Goal: Task Accomplishment & Management: Complete application form

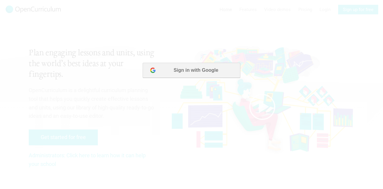
click at [188, 76] on button "Sign in with Google" at bounding box center [191, 70] width 97 height 15
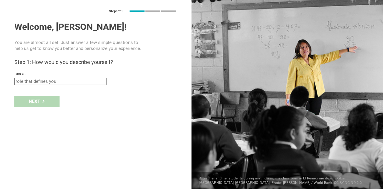
click at [41, 102] on div "Next" at bounding box center [95, 101] width 191 height 19
click at [53, 79] on input "text" at bounding box center [60, 81] width 92 height 7
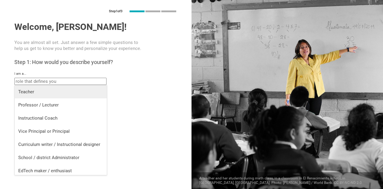
click at [38, 91] on div "Teacher" at bounding box center [60, 92] width 85 height 6
type input "Teacher"
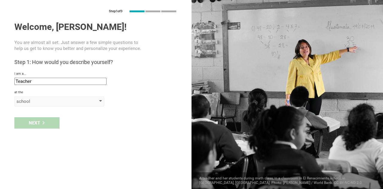
click at [39, 104] on div "school" at bounding box center [50, 101] width 68 height 6
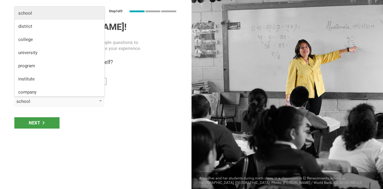
click at [38, 12] on div "school" at bounding box center [59, 13] width 82 height 6
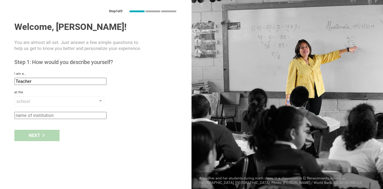
click at [47, 112] on input "text" at bounding box center [60, 115] width 92 height 7
click at [68, 118] on input "text" at bounding box center [60, 115] width 92 height 7
click at [83, 138] on div "Next" at bounding box center [95, 135] width 191 height 19
click at [62, 101] on div "school" at bounding box center [50, 101] width 68 height 6
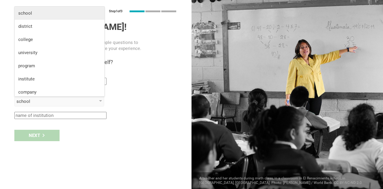
click at [41, 16] on li "school" at bounding box center [60, 13] width 90 height 13
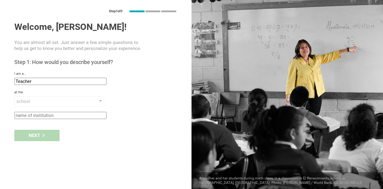
click at [63, 116] on input "text" at bounding box center [60, 115] width 92 height 7
click at [92, 133] on div "Next" at bounding box center [95, 135] width 191 height 19
click at [53, 121] on div "Step 1 of 3 Welcome, [PERSON_NAME]! You are almost all set. Just answer a few s…" at bounding box center [95, 94] width 191 height 189
click at [49, 115] on input "text" at bounding box center [60, 115] width 92 height 7
type input "woldia"
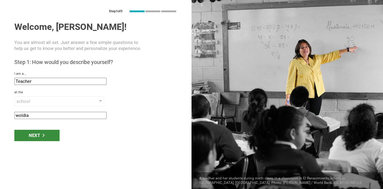
click at [46, 135] on div "Next" at bounding box center [36, 135] width 45 height 11
type input "[GEOGRAPHIC_DATA], [GEOGRAPHIC_DATA]"
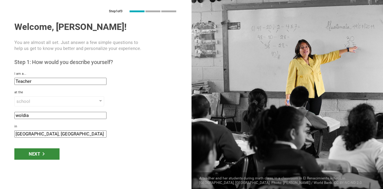
click at [45, 153] on icon at bounding box center [43, 153] width 3 height 3
click at [39, 153] on div "Next" at bounding box center [36, 153] width 45 height 11
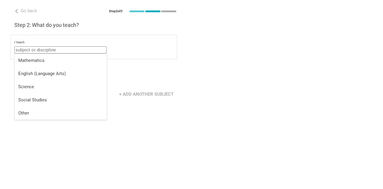
click at [62, 47] on input "text" at bounding box center [60, 49] width 92 height 7
click at [132, 129] on div "Go back Step 2 of 3 Welcome, [PERSON_NAME]! You are almost all set. Just answer…" at bounding box center [95, 94] width 191 height 189
click at [59, 49] on input "text" at bounding box center [60, 49] width 92 height 7
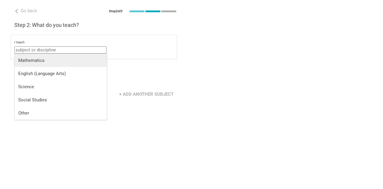
click at [53, 58] on div "Mathematics" at bounding box center [60, 60] width 85 height 6
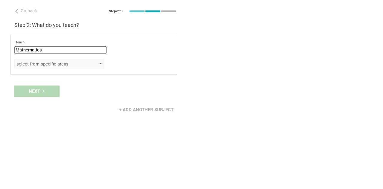
click at [51, 62] on div "select from specific areas" at bounding box center [50, 64] width 68 height 6
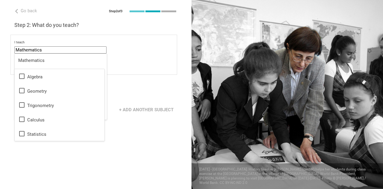
click at [47, 49] on input "Mathematics" at bounding box center [60, 49] width 92 height 7
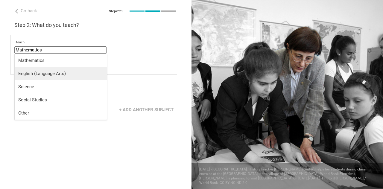
click at [45, 76] on li "English (Language Arts)" at bounding box center [61, 73] width 92 height 13
type input "English (Language Arts)"
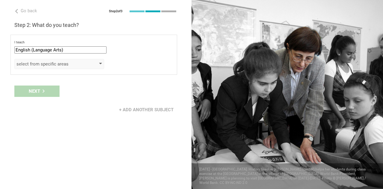
click at [45, 64] on div "select from specific areas" at bounding box center [50, 64] width 68 height 6
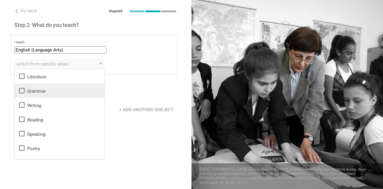
click at [27, 91] on div "Grammar" at bounding box center [59, 90] width 82 height 7
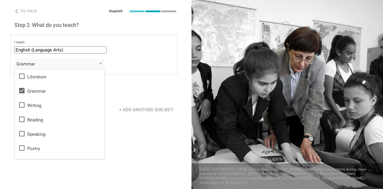
click at [140, 84] on div "Next" at bounding box center [95, 91] width 191 height 19
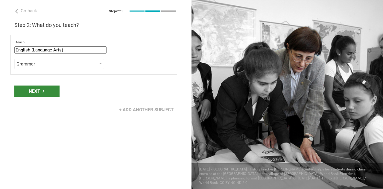
click at [38, 92] on div "Next" at bounding box center [36, 90] width 45 height 11
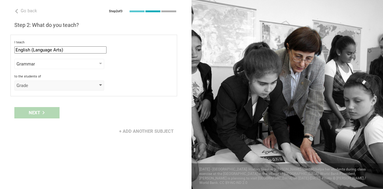
click at [61, 83] on div "Grade" at bounding box center [50, 85] width 68 height 6
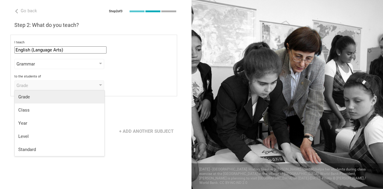
click at [38, 99] on div "Grade" at bounding box center [59, 97] width 82 height 6
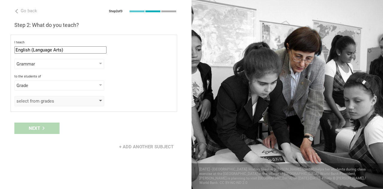
click at [46, 101] on div "select from grades" at bounding box center [50, 101] width 68 height 6
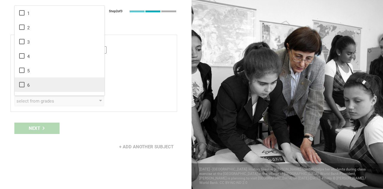
click at [25, 83] on div "6" at bounding box center [59, 84] width 82 height 7
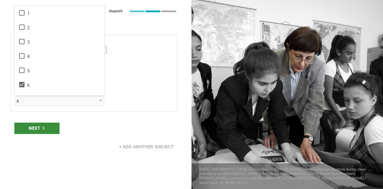
click at [32, 123] on div "Next" at bounding box center [36, 128] width 45 height 11
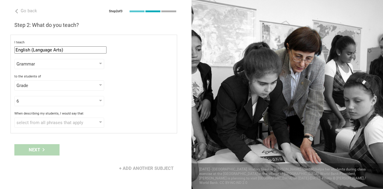
click at [43, 149] on div "Next" at bounding box center [95, 149] width 191 height 19
click at [55, 124] on div "select from all phrases that apply" at bounding box center [50, 123] width 68 height 6
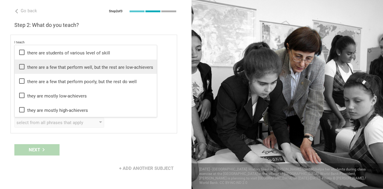
click at [53, 70] on div "there are a few that perform well, but the rest are low-achievers" at bounding box center [85, 66] width 135 height 7
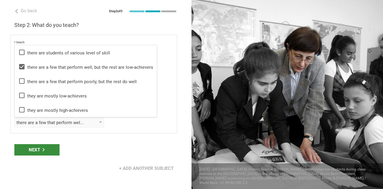
click at [39, 148] on div "Next" at bounding box center [36, 149] width 45 height 11
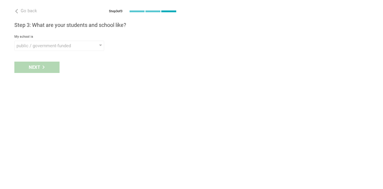
click at [68, 39] on div "My school is public / government-funded public / government-funded private elit…" at bounding box center [95, 43] width 163 height 16
click at [87, 51] on div "Go back Step 3 of 3 Welcome, [PERSON_NAME]! You are almost all set. Just answer…" at bounding box center [95, 94] width 191 height 189
click at [84, 47] on div "public / government-funded" at bounding box center [50, 46] width 68 height 6
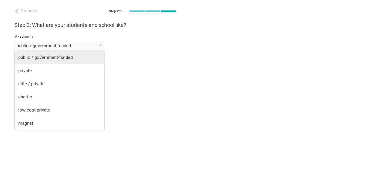
click at [35, 59] on div "public / government-funded" at bounding box center [59, 57] width 82 height 6
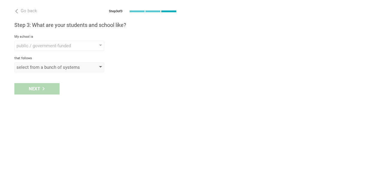
click at [32, 70] on div "select from a bunch of systems" at bounding box center [59, 67] width 90 height 10
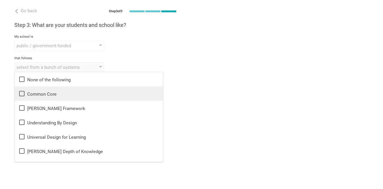
click at [23, 94] on icon at bounding box center [21, 93] width 7 height 7
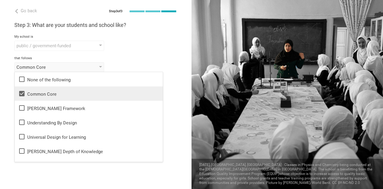
click at [129, 68] on div "Common Core None of the following Common Core [PERSON_NAME] Framework Understan…" at bounding box center [95, 67] width 163 height 10
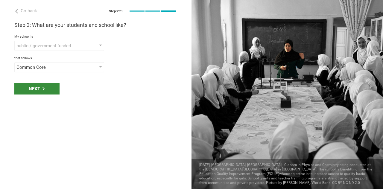
click at [39, 88] on div "Next" at bounding box center [36, 88] width 45 height 11
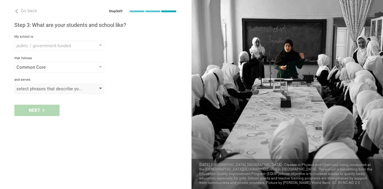
click at [59, 88] on div "select phrases that describe your student population" at bounding box center [50, 89] width 68 height 6
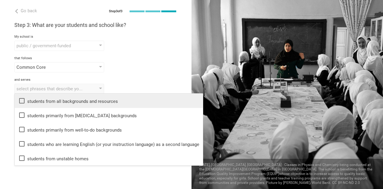
click at [22, 104] on li "students from all backgrounds and resources" at bounding box center [109, 101] width 188 height 14
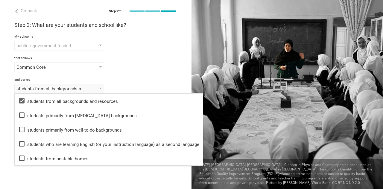
click at [143, 84] on div "students from all backgrounds and resources students from all backgrounds and r…" at bounding box center [95, 89] width 163 height 10
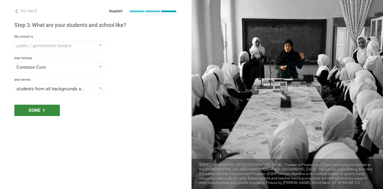
click at [42, 107] on div "Done" at bounding box center [36, 110] width 45 height 11
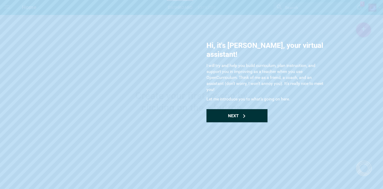
click at [226, 109] on div "Next" at bounding box center [236, 115] width 61 height 13
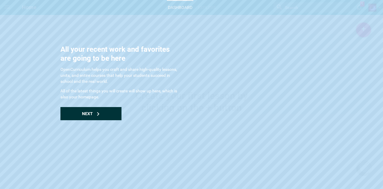
click at [90, 108] on div "Next" at bounding box center [90, 113] width 61 height 13
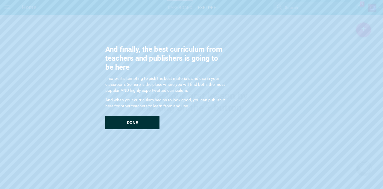
click at [113, 119] on div "Done" at bounding box center [132, 122] width 54 height 13
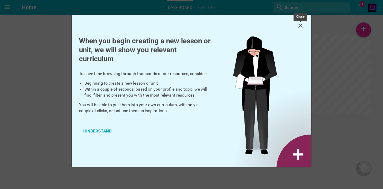
click at [300, 24] on icon at bounding box center [299, 25] width 7 height 7
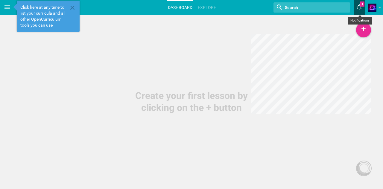
click at [361, 10] on icon at bounding box center [359, 7] width 11 height 14
click at [279, 25] on link "Moe is now following you" at bounding box center [305, 23] width 120 height 13
click at [75, 6] on icon at bounding box center [72, 7] width 7 height 7
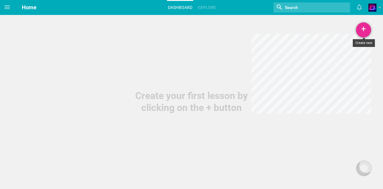
click at [362, 30] on div "+" at bounding box center [363, 29] width 15 height 15
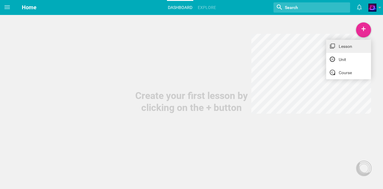
click at [334, 46] on icon at bounding box center [331, 45] width 5 height 5
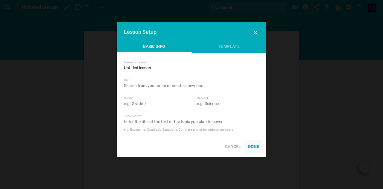
click at [249, 143] on div "Done" at bounding box center [253, 146] width 18 height 13
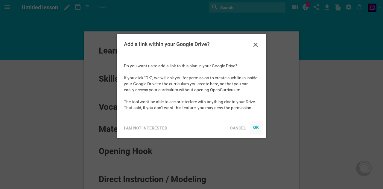
click at [255, 127] on div "OK" at bounding box center [256, 127] width 6 height 5
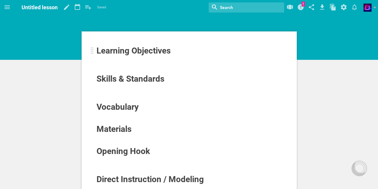
click at [115, 51] on span "Learning Objectives" at bounding box center [134, 51] width 74 height 10
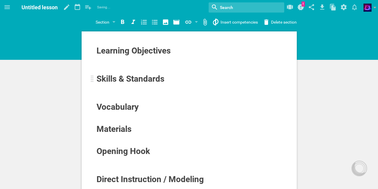
click at [113, 79] on span "Skills & Standards" at bounding box center [131, 79] width 68 height 10
click at [299, 4] on icon at bounding box center [300, 7] width 7 height 6
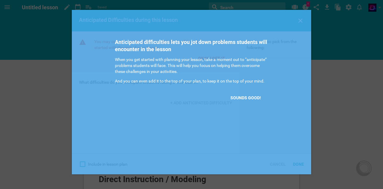
click at [300, 20] on div "Anticipated difficulties lets you jot down problems students will encounter in …" at bounding box center [191, 47] width 239 height 74
click at [339, 109] on div at bounding box center [191, 94] width 383 height 189
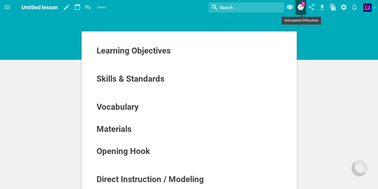
click at [298, 6] on icon at bounding box center [300, 7] width 7 height 6
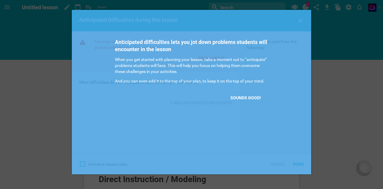
click at [300, 21] on div "Anticipated difficulties lets you jot down problems students will encounter in …" at bounding box center [191, 47] width 239 height 74
click at [329, 31] on div at bounding box center [191, 94] width 383 height 189
